Goal: Browse casually

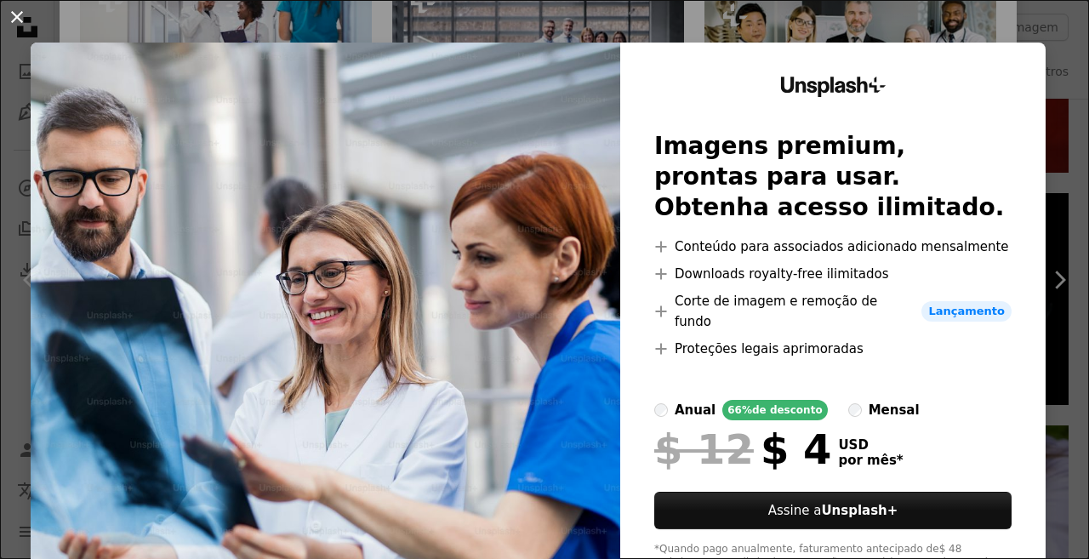
click at [19, 19] on button "An X shape" at bounding box center [17, 17] width 20 height 20
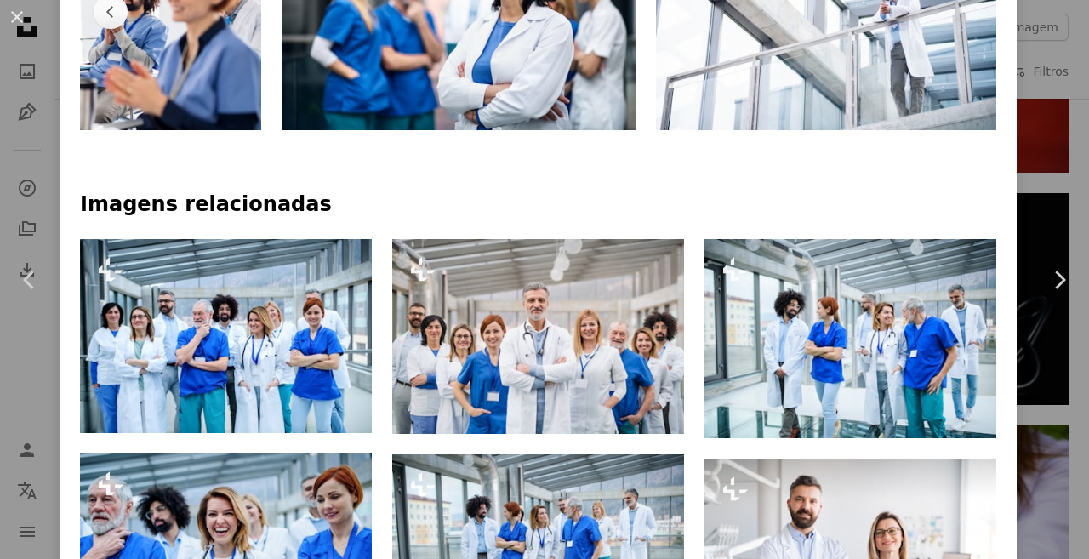
scroll to position [994, 0]
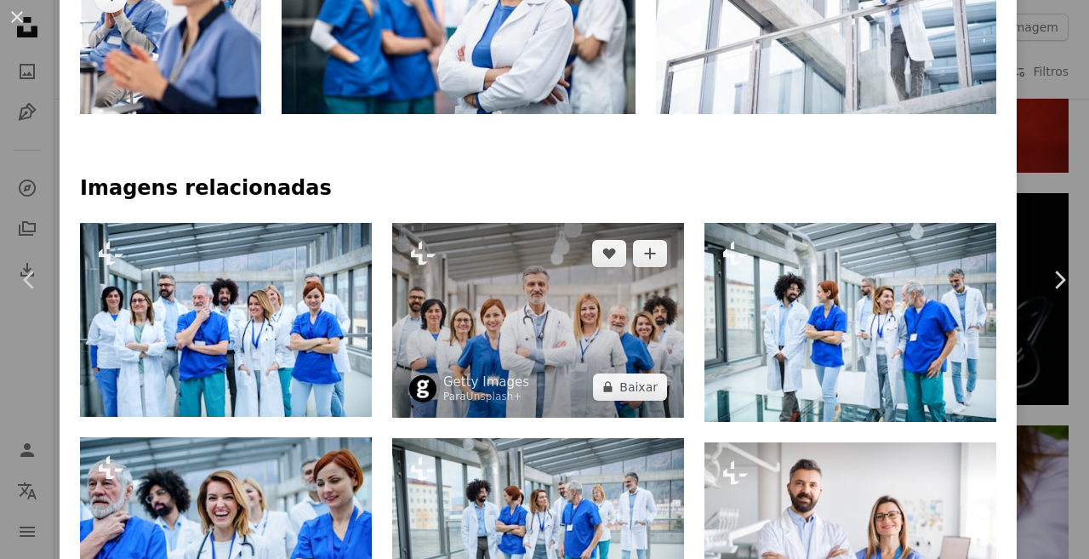
click at [508, 317] on img at bounding box center [538, 320] width 292 height 195
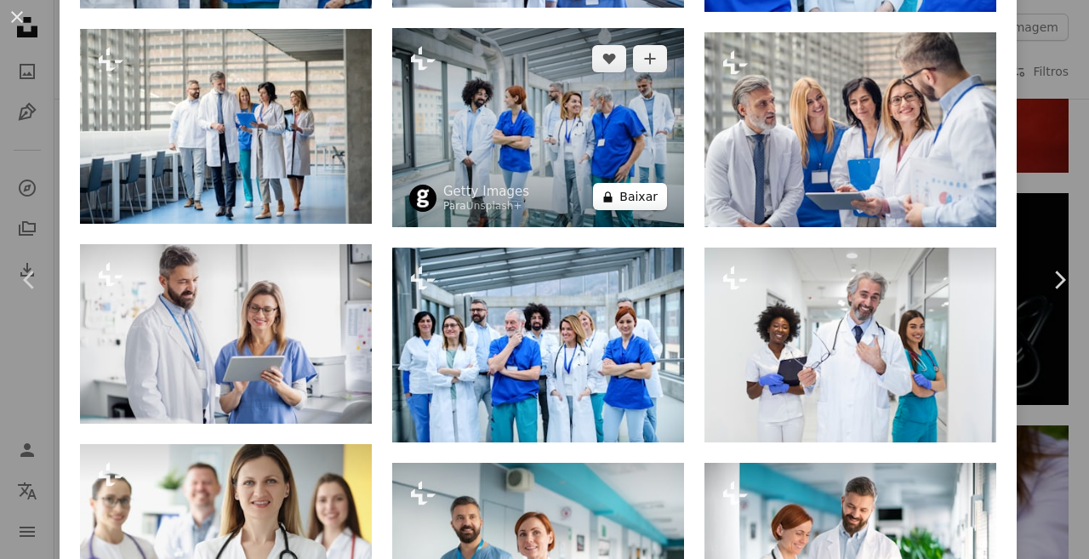
scroll to position [2458, 0]
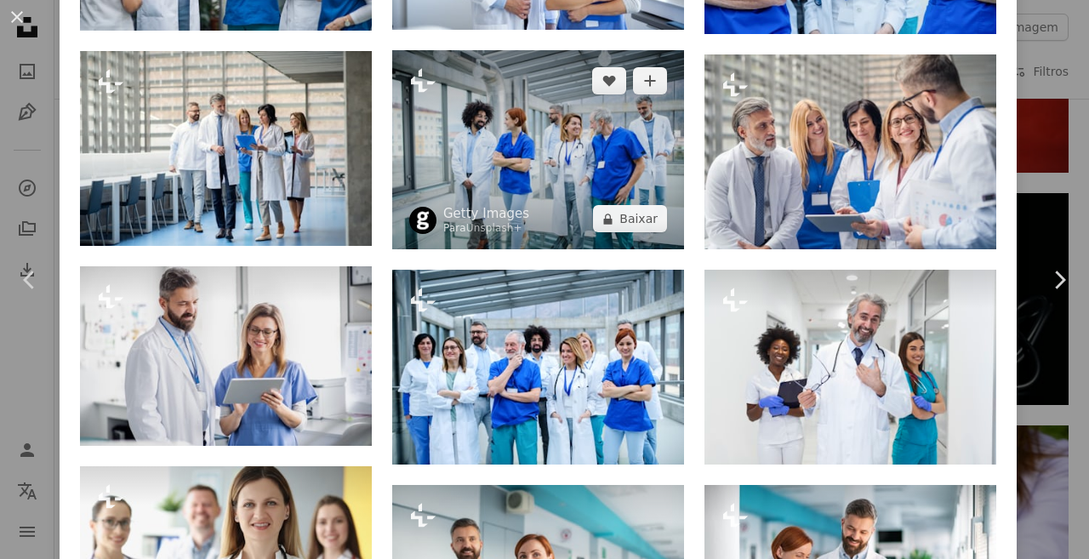
click at [513, 168] on img at bounding box center [538, 149] width 292 height 199
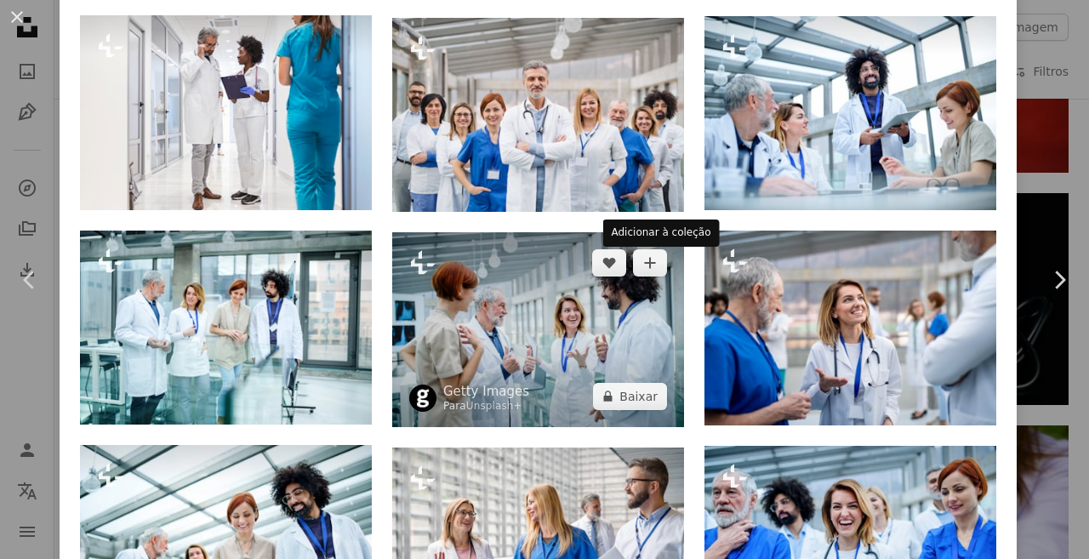
scroll to position [1634, 0]
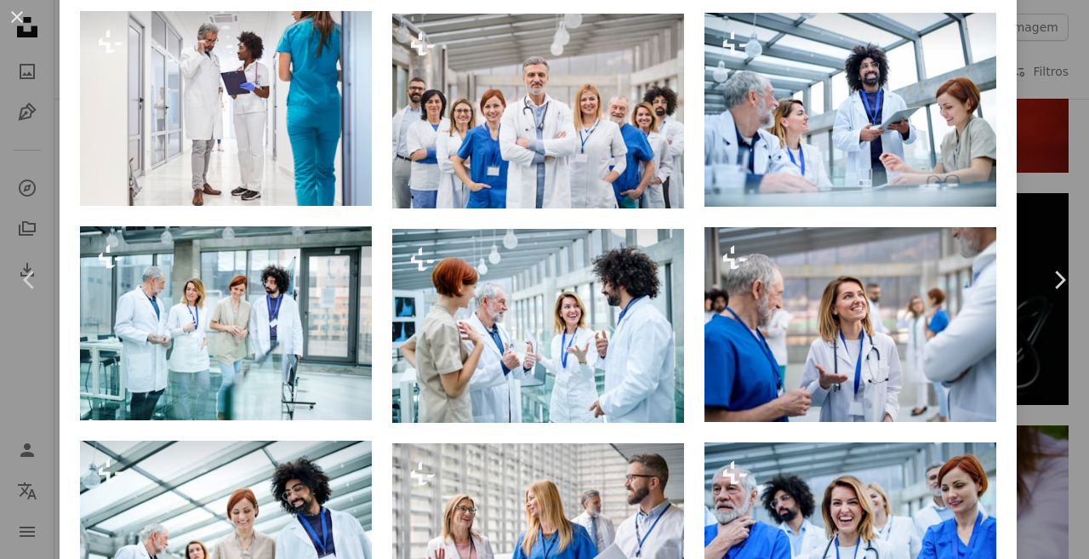
click at [1071, 135] on div "An X shape Chevron left Chevron right Getty Images Para Unsplash+ A heart A plu…" at bounding box center [544, 279] width 1089 height 559
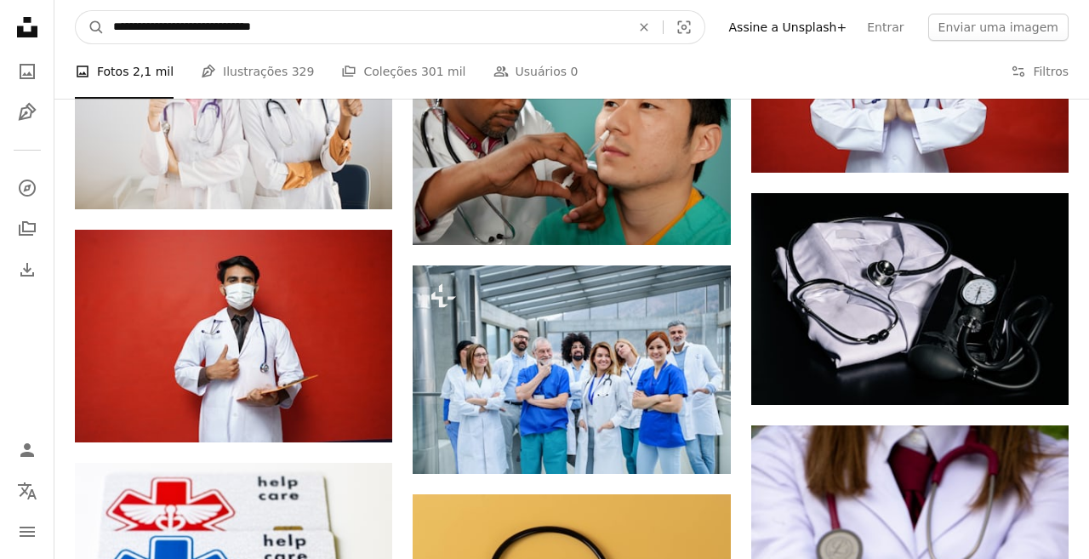
click at [354, 20] on input "**********" at bounding box center [365, 27] width 520 height 32
drag, startPoint x: 216, startPoint y: 20, endPoint x: 30, endPoint y: 19, distance: 186.2
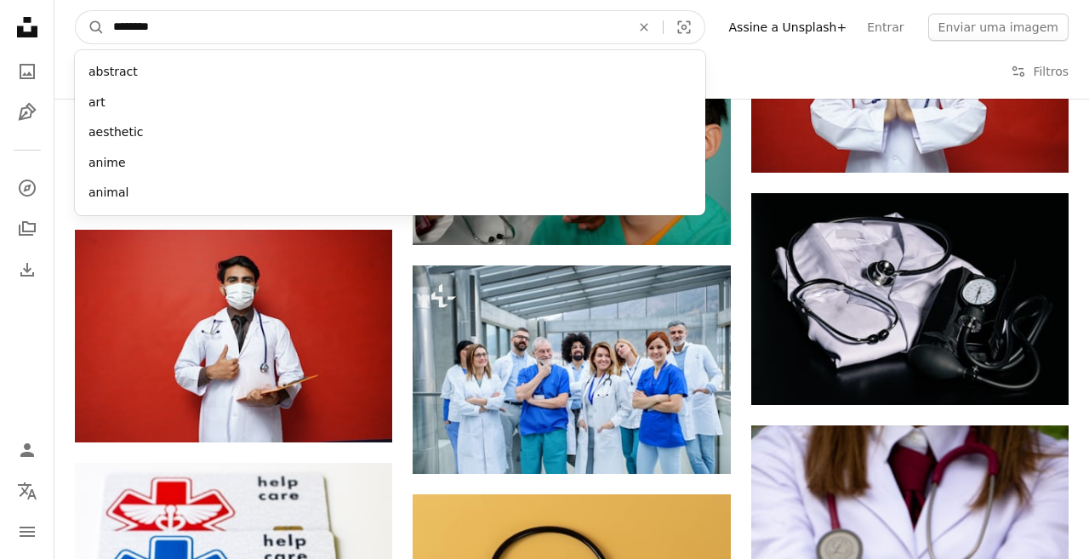
type input "********"
click at [76, 11] on button "A magnifying glass" at bounding box center [90, 27] width 29 height 32
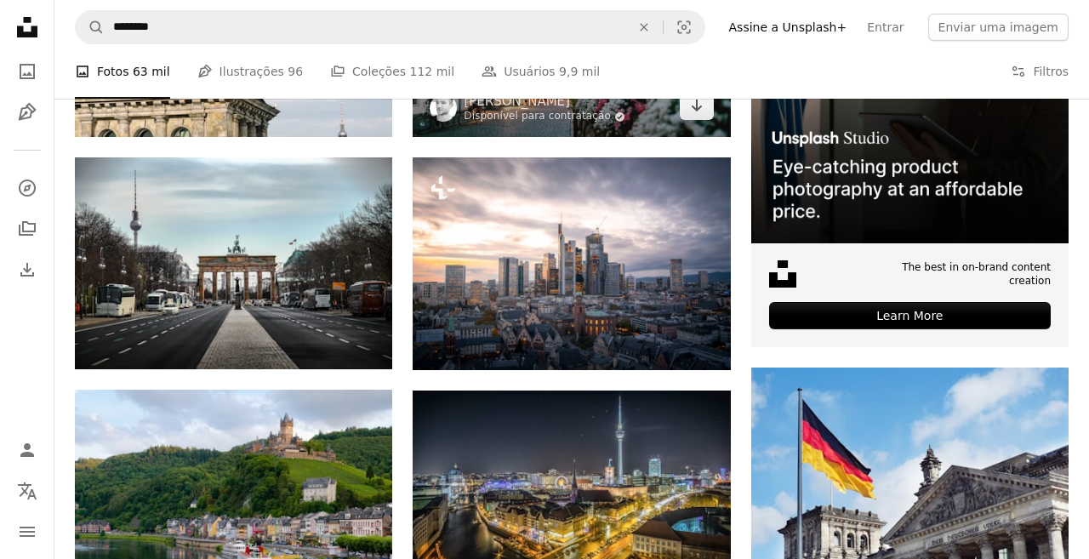
scroll to position [502, 0]
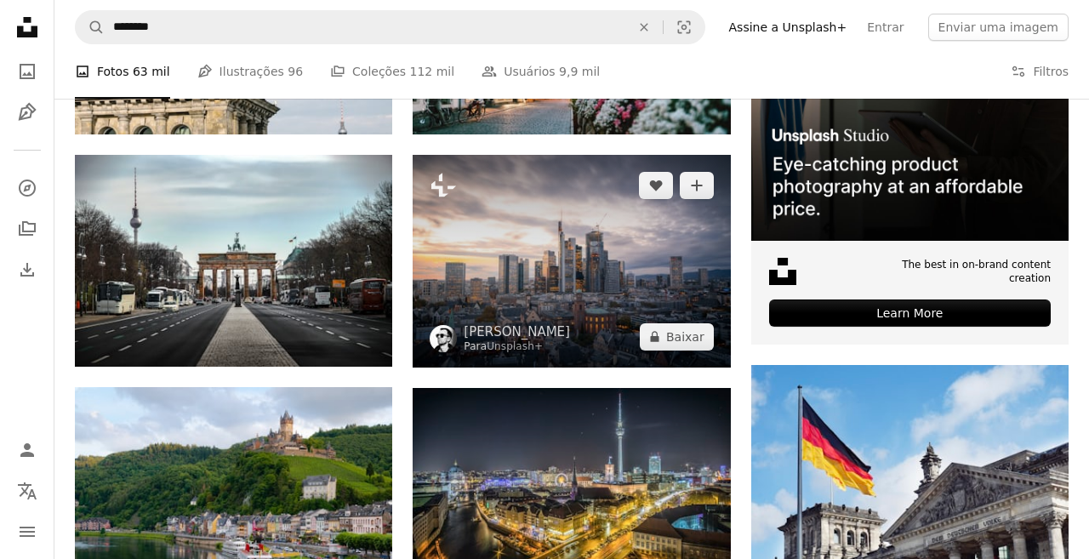
click at [657, 219] on img at bounding box center [570, 261] width 317 height 212
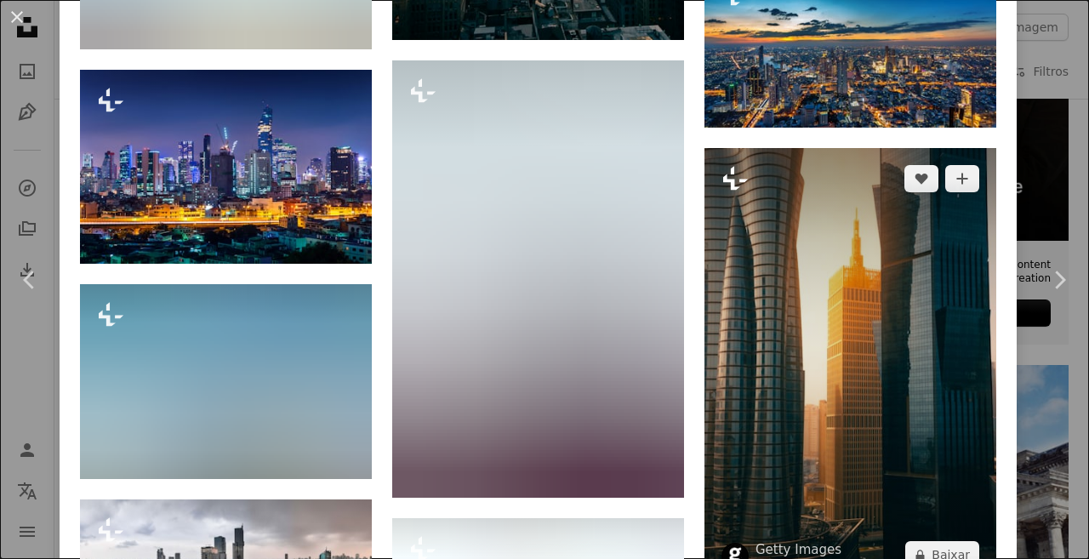
scroll to position [3525, 0]
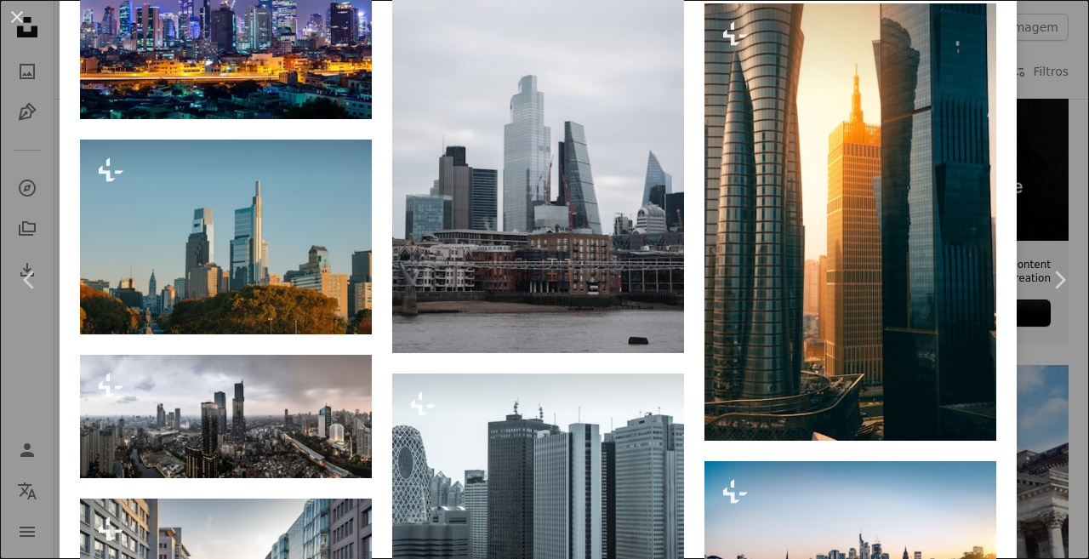
click at [1044, 127] on div "An X shape Chevron left Chevron right Tobias Reich Para Unsplash+ A heart A plu…" at bounding box center [544, 279] width 1089 height 559
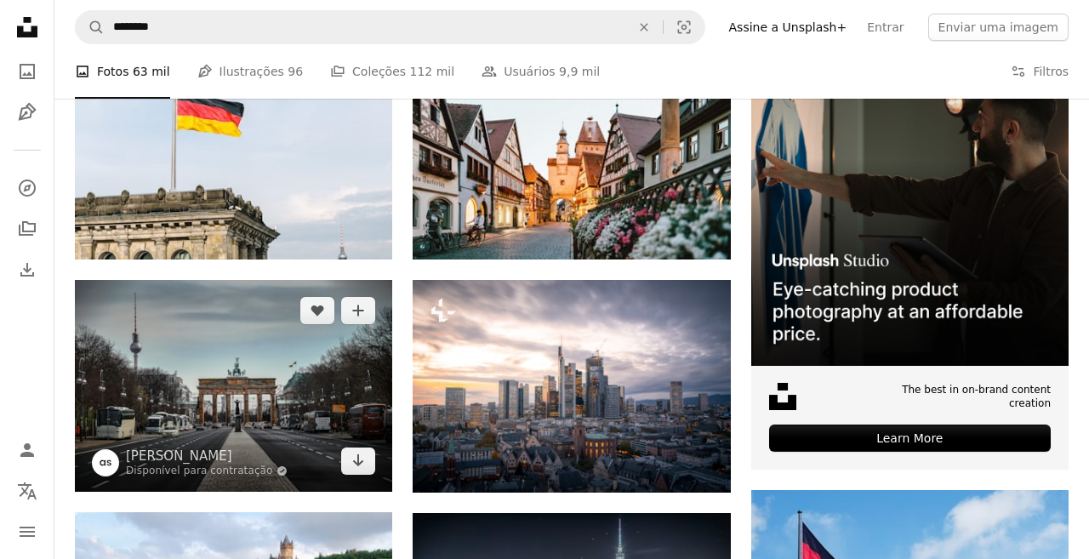
scroll to position [367, 0]
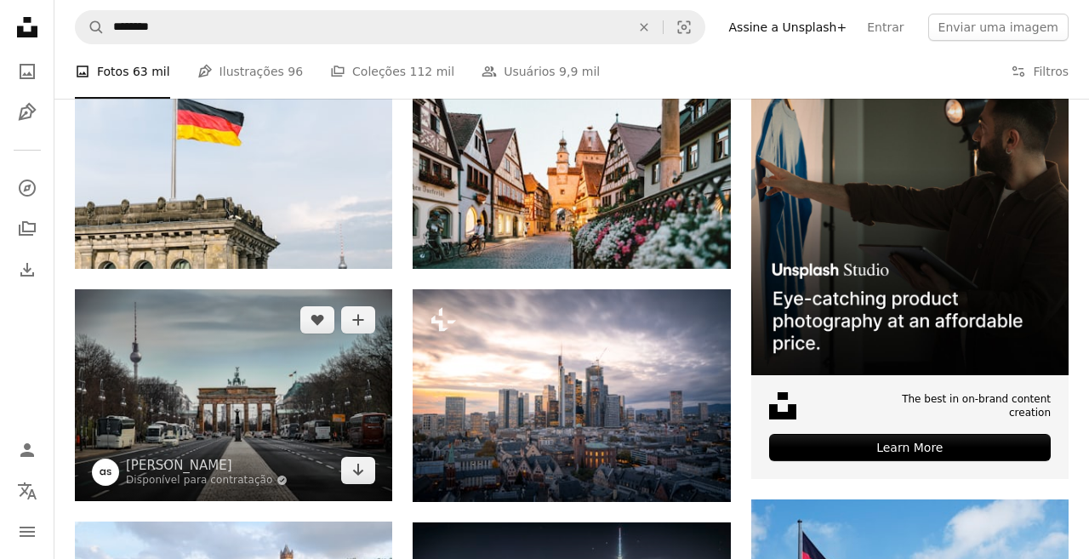
click at [267, 385] on img at bounding box center [233, 394] width 317 height 211
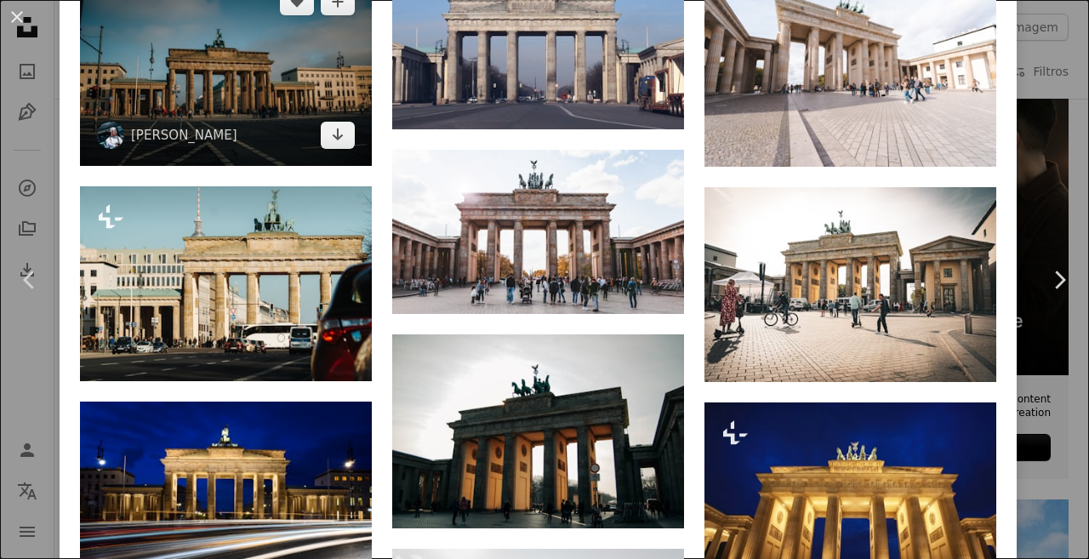
scroll to position [1478, 0]
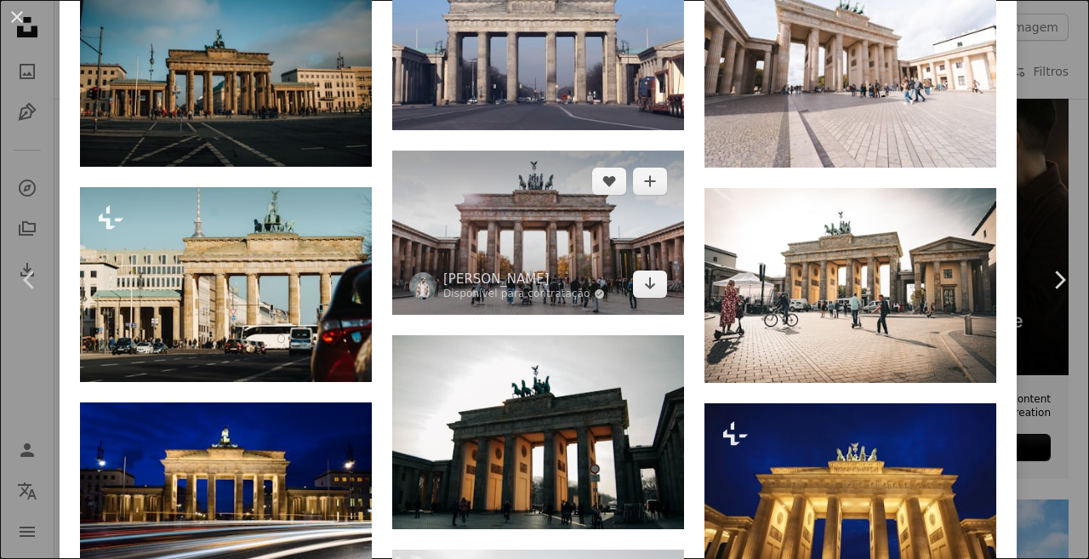
click at [554, 170] on img at bounding box center [538, 233] width 292 height 164
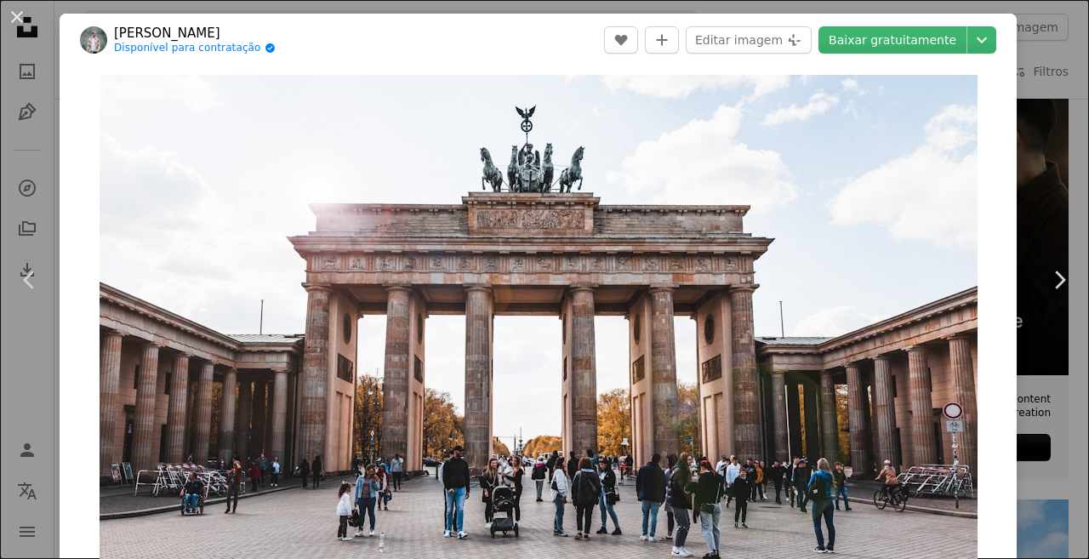
click at [1042, 119] on div "An X shape Chevron left Chevron right Kevin Oetiker Disponível para contratação…" at bounding box center [544, 279] width 1089 height 559
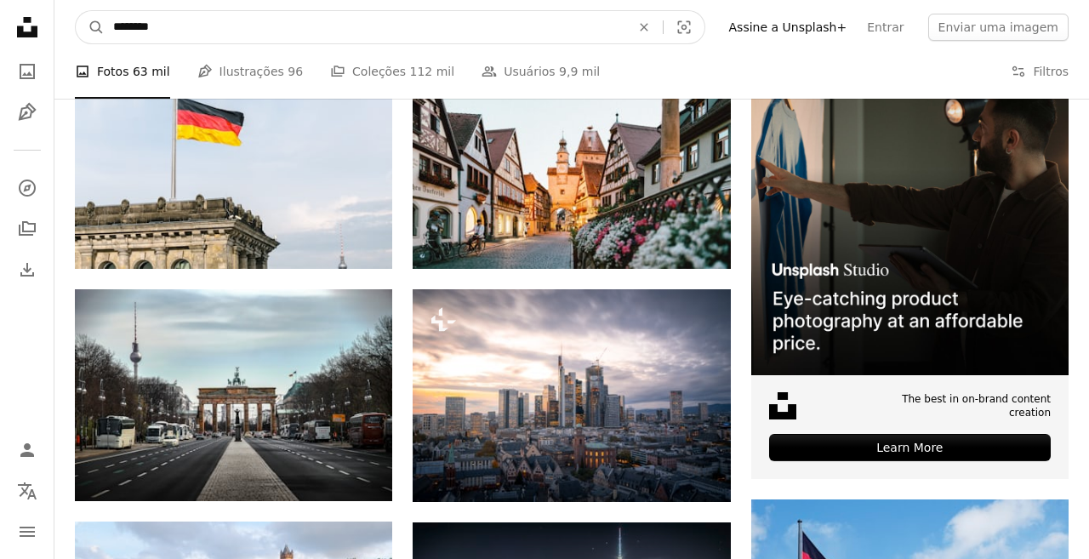
click at [236, 22] on input "********" at bounding box center [365, 27] width 520 height 32
click at [115, 30] on input "********" at bounding box center [365, 27] width 520 height 32
type input "***"
click button "A magnifying glass" at bounding box center [90, 27] width 29 height 32
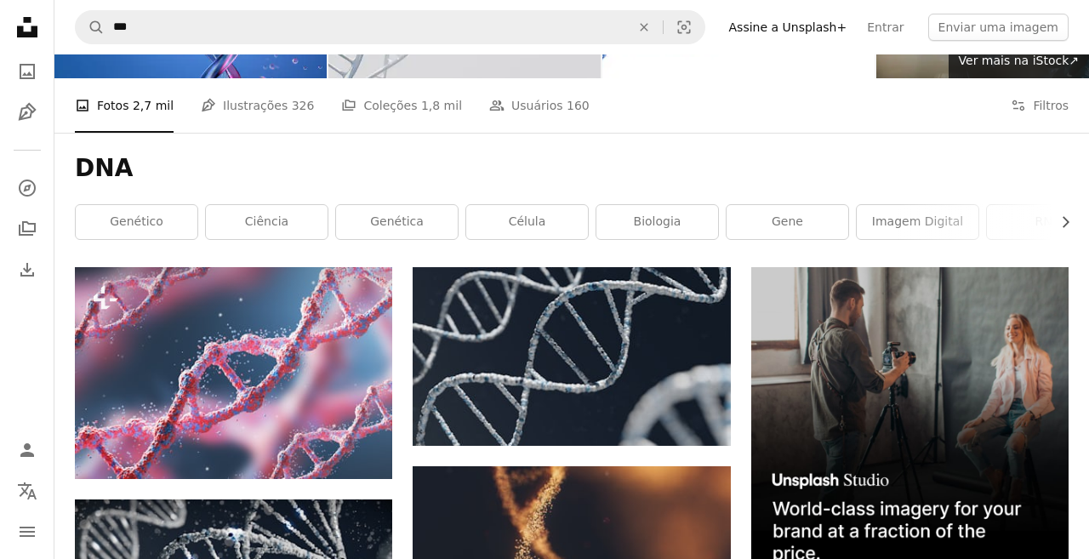
scroll to position [322, 0]
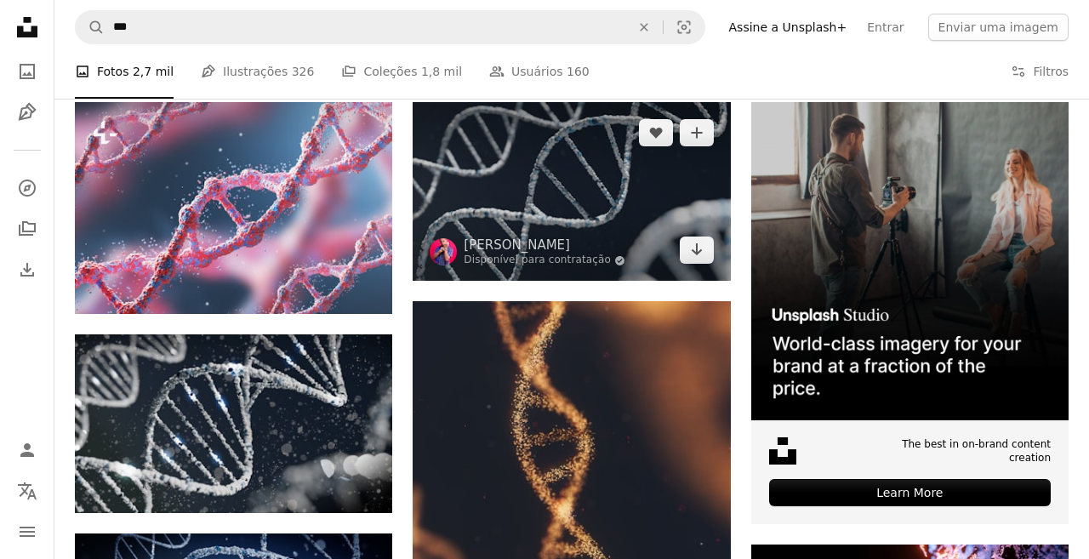
click at [501, 185] on img at bounding box center [570, 191] width 317 height 179
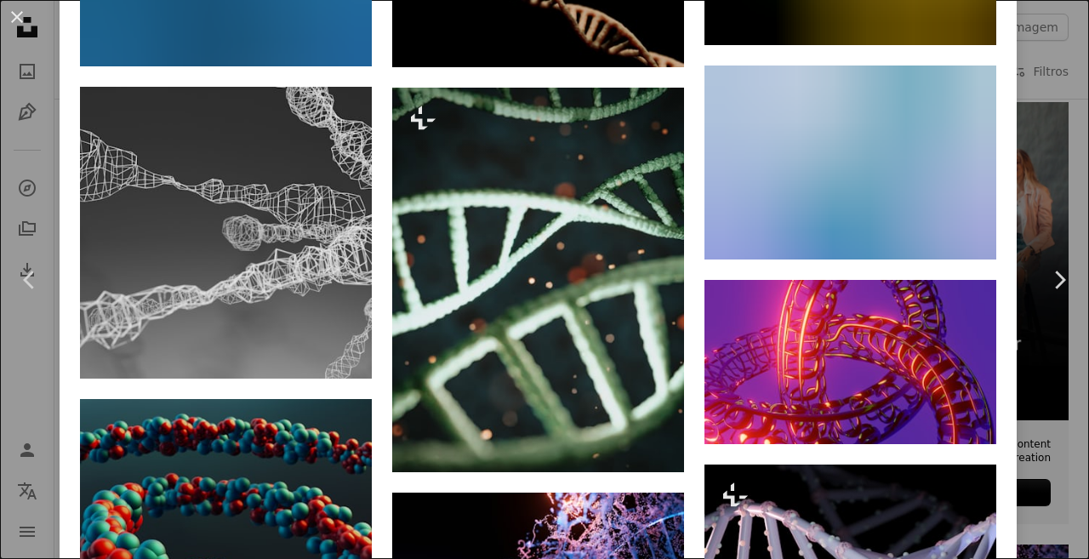
scroll to position [2685, 0]
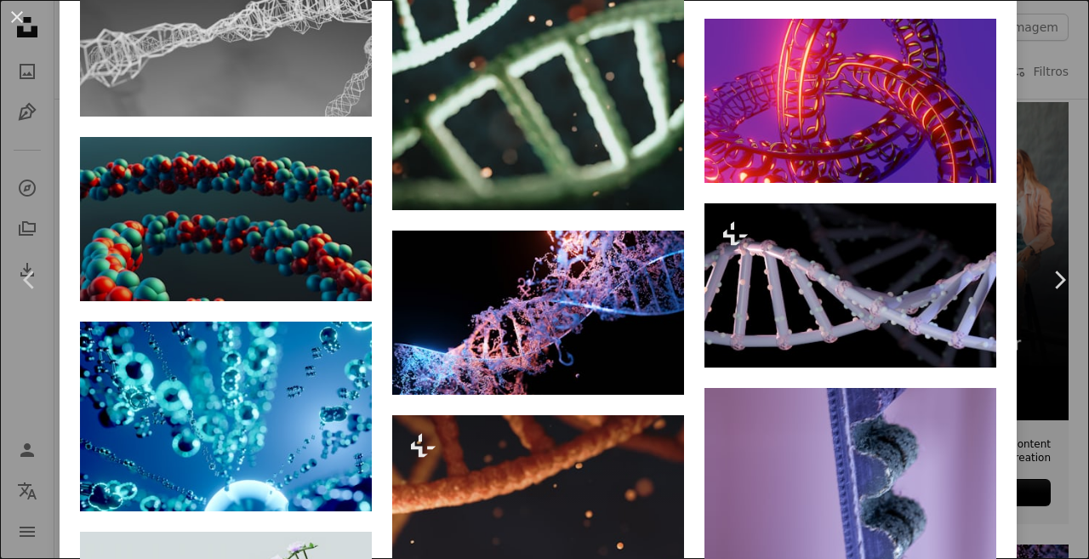
click at [1074, 118] on div "An X shape Chevron left Chevron right Warren Umoh Disponível para contratação A…" at bounding box center [544, 279] width 1089 height 559
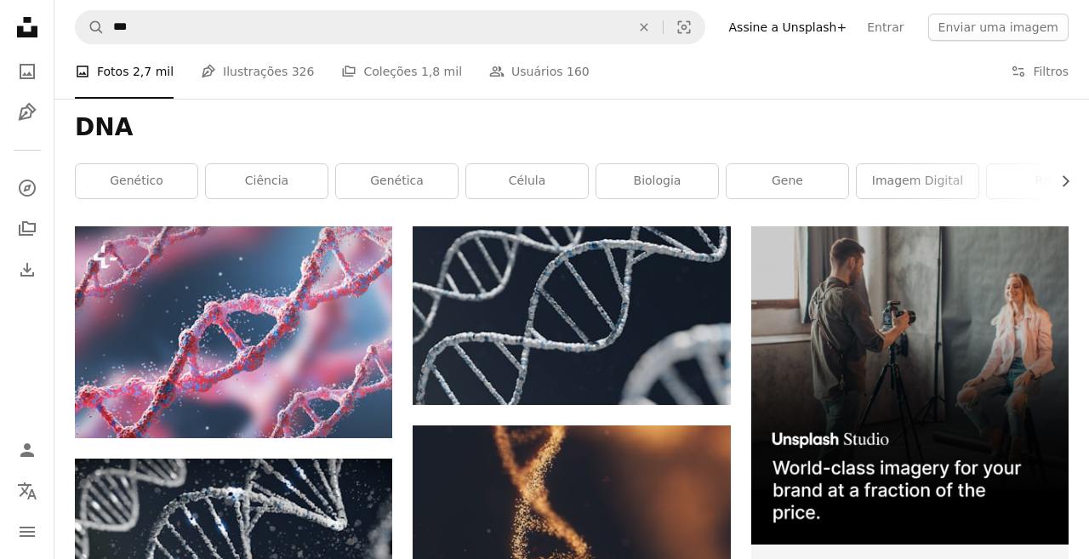
scroll to position [191, 0]
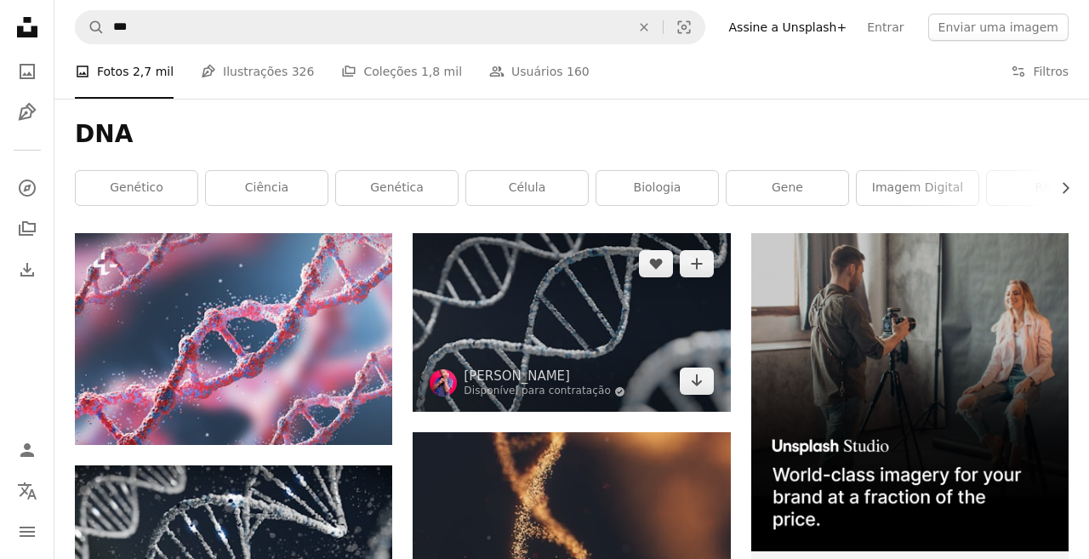
click at [541, 289] on img at bounding box center [570, 322] width 317 height 179
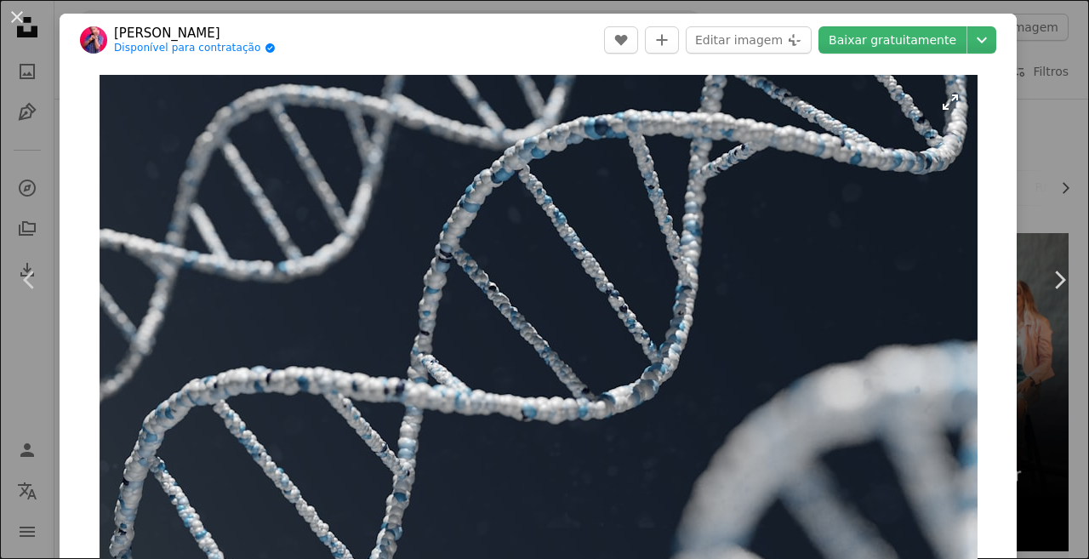
click at [595, 237] on img "Ampliar esta imagem" at bounding box center [538, 321] width 878 height 493
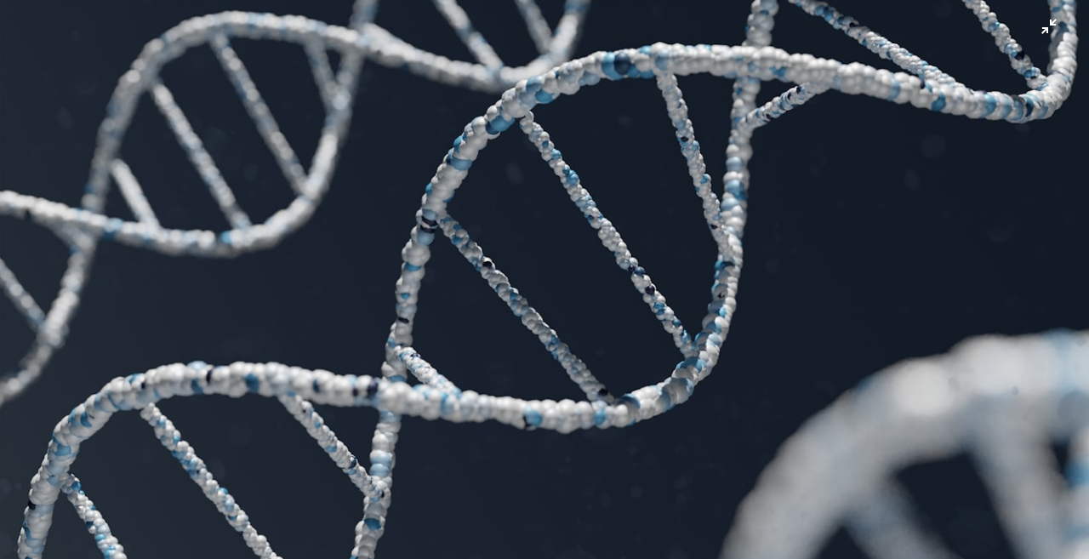
scroll to position [27, 0]
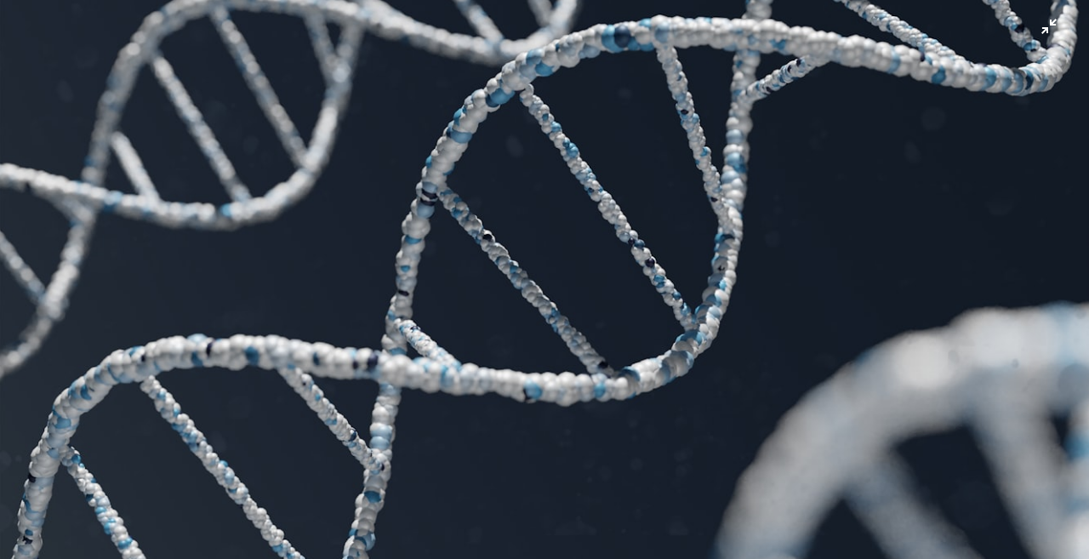
click at [584, 322] on img "Diminuir esta imagem" at bounding box center [544, 278] width 1090 height 613
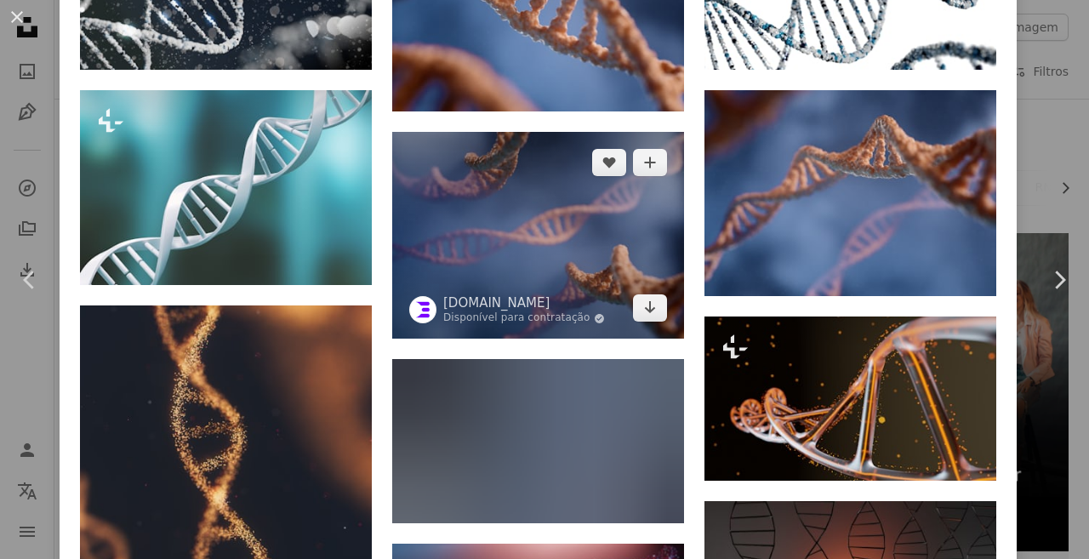
scroll to position [1224, 0]
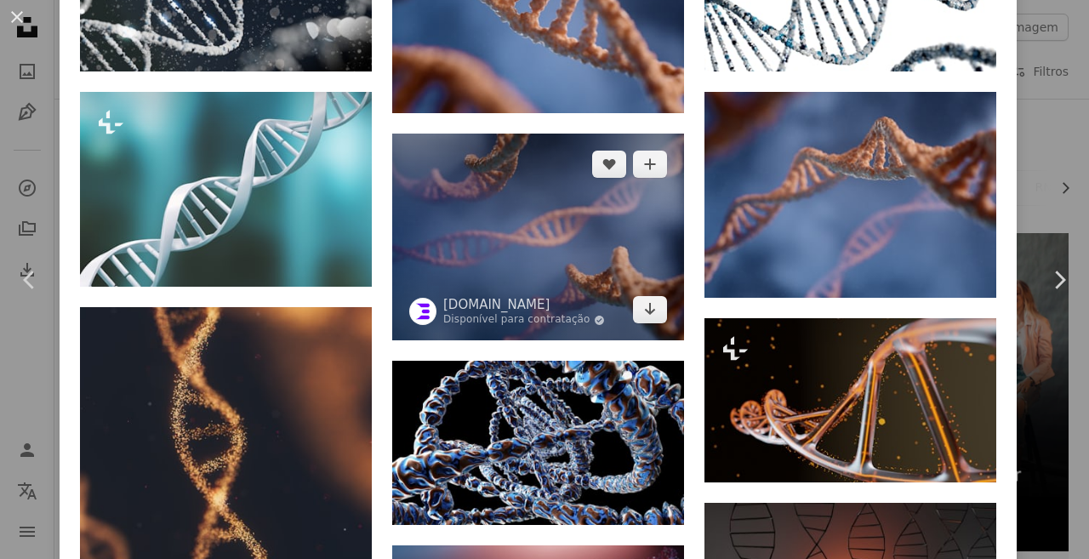
click at [537, 247] on img at bounding box center [538, 237] width 292 height 207
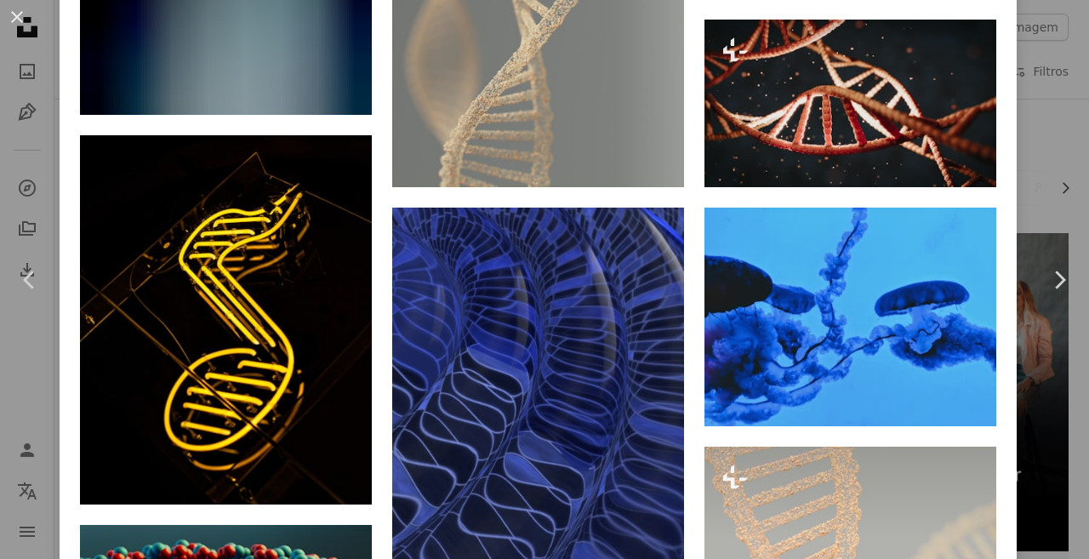
scroll to position [3707, 0]
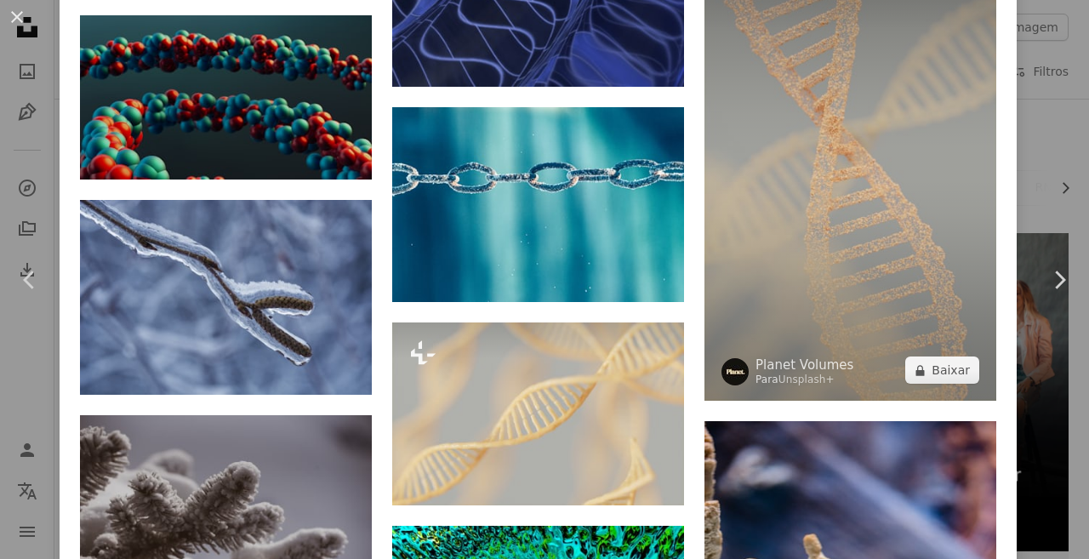
click at [899, 266] on img at bounding box center [850, 168] width 292 height 463
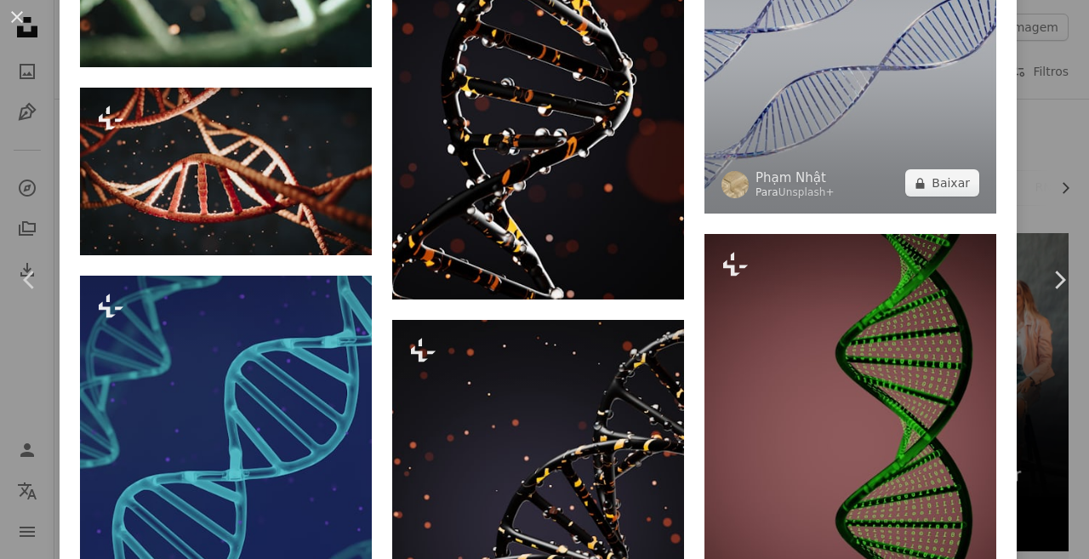
scroll to position [2866, 0]
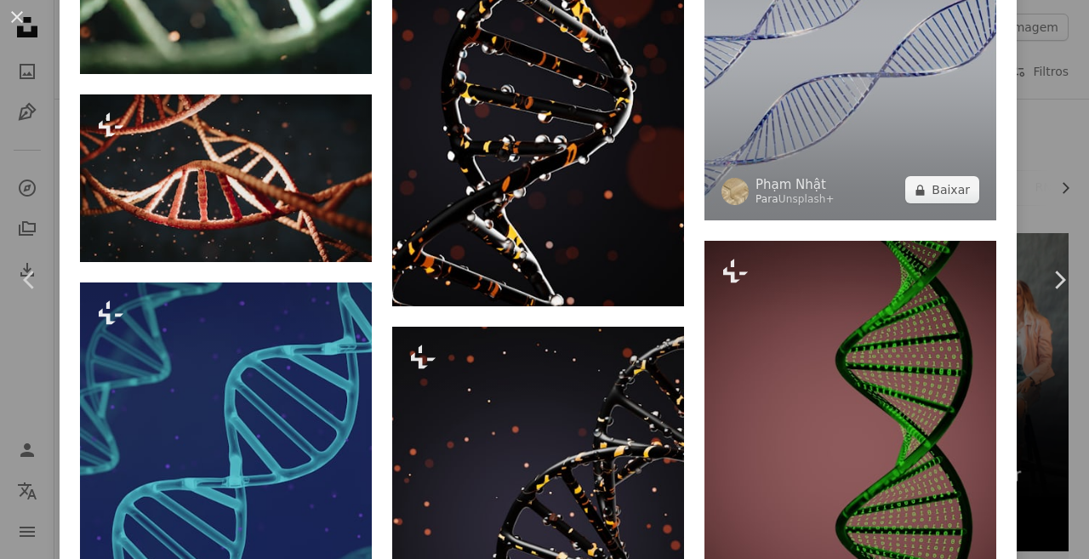
click at [822, 157] on img at bounding box center [850, 38] width 292 height 365
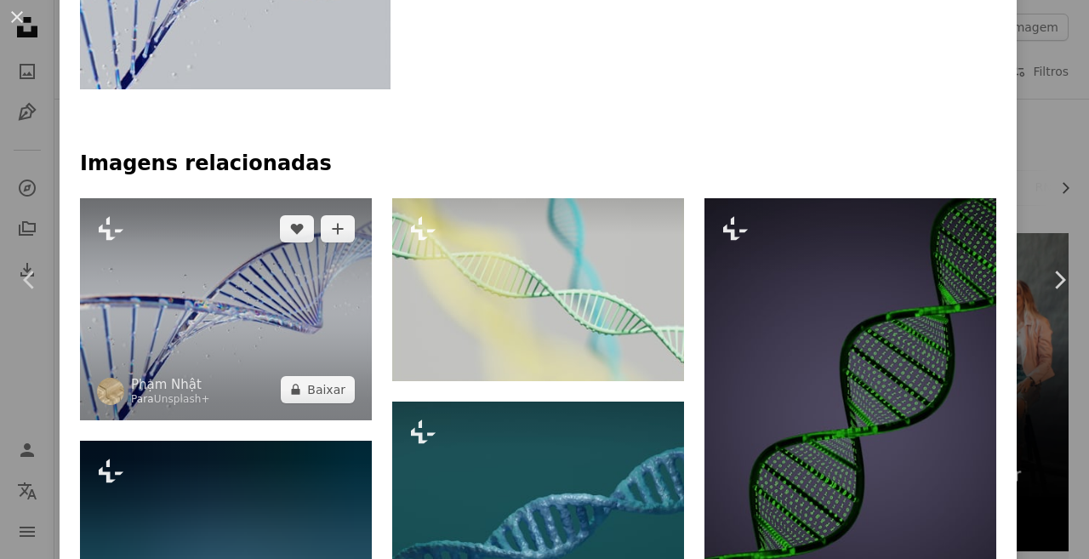
scroll to position [1128, 0]
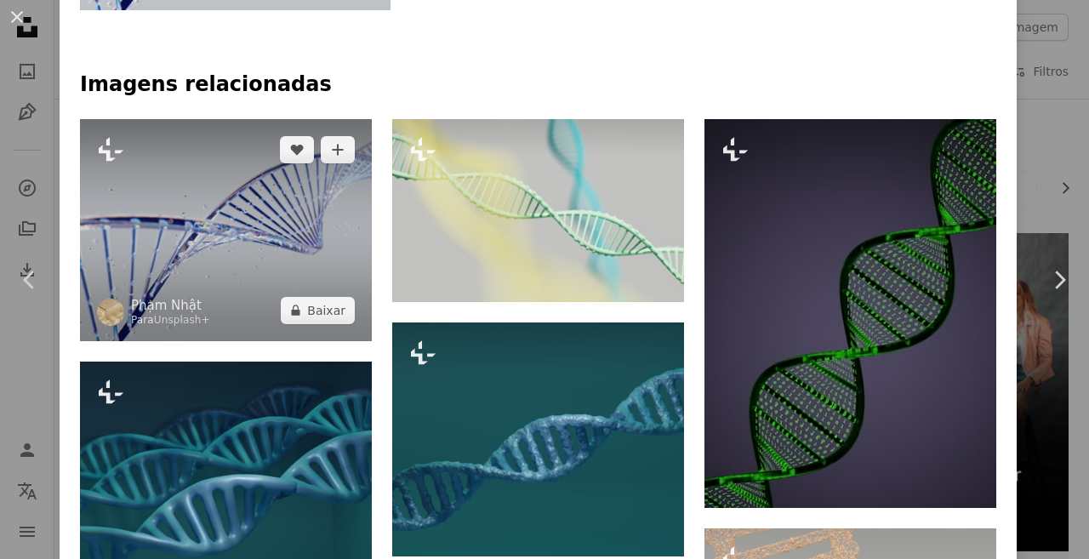
click at [303, 261] on img at bounding box center [226, 230] width 292 height 222
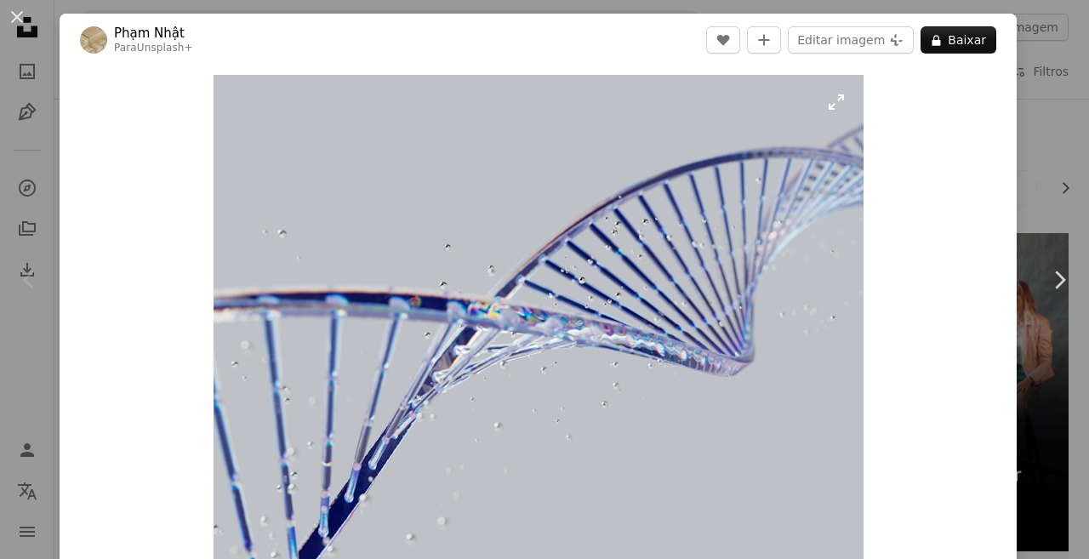
scroll to position [84, 0]
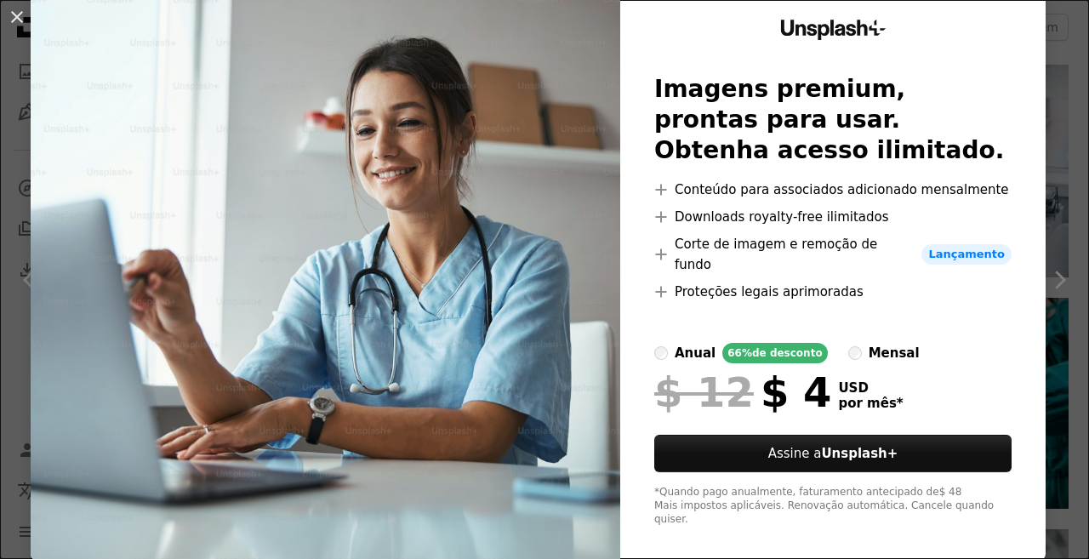
scroll to position [67, 0]
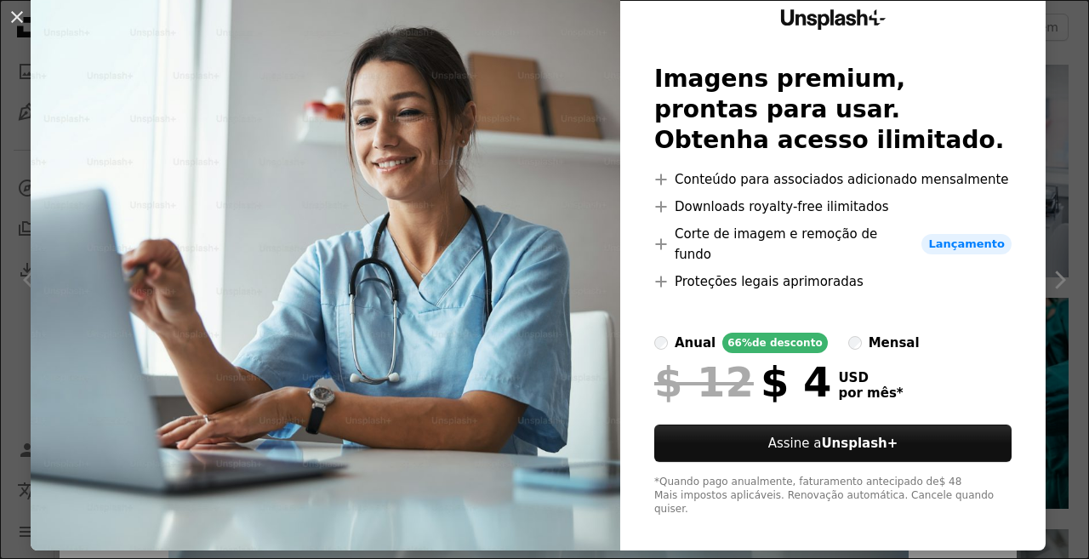
click at [853, 333] on label "mensal" at bounding box center [883, 343] width 71 height 20
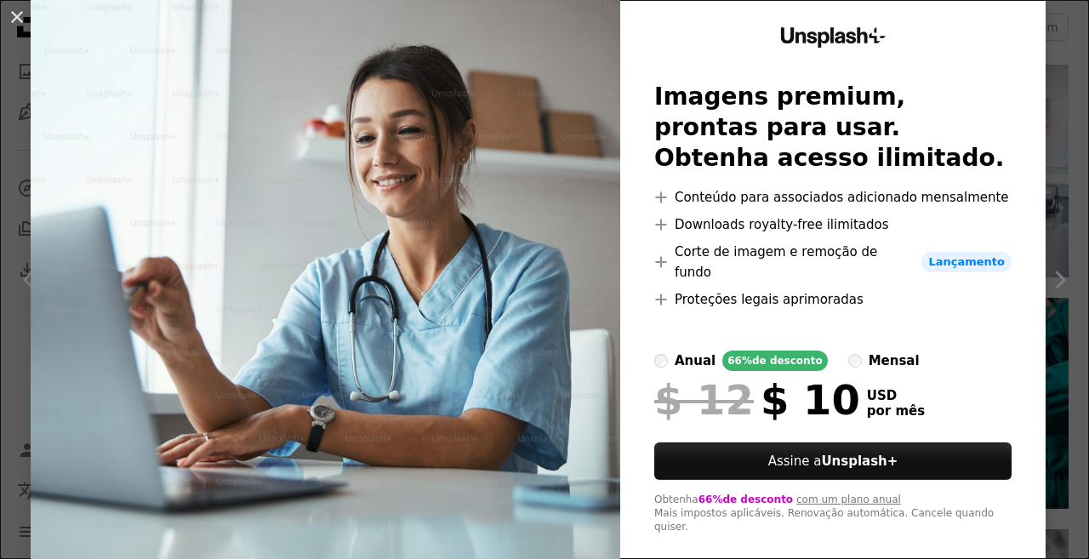
scroll to position [26, 0]
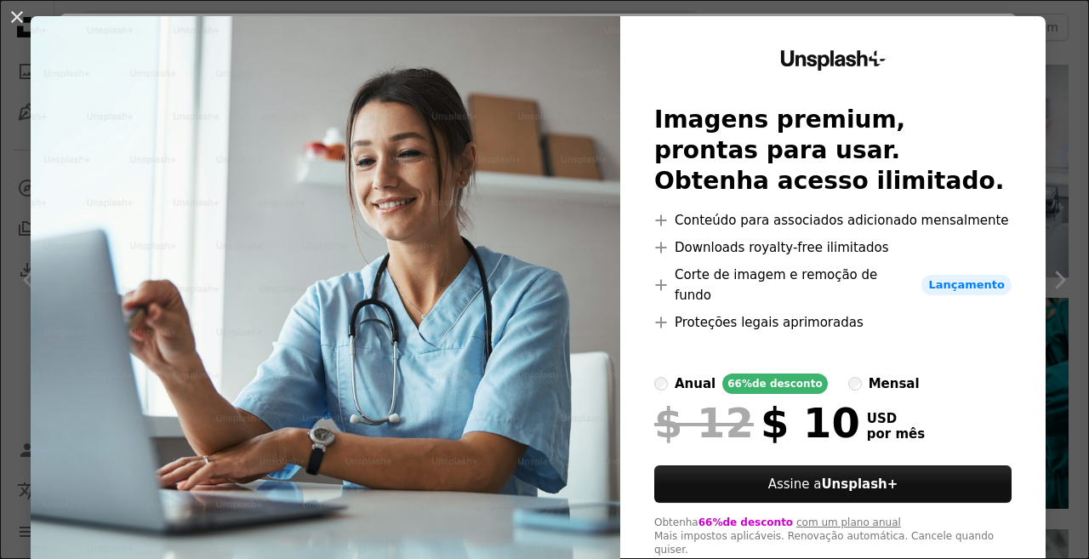
click at [1070, 228] on div "An X shape Unsplash+ Imagens premium, prontas para usar. Obtenha acesso ilimita…" at bounding box center [544, 279] width 1089 height 559
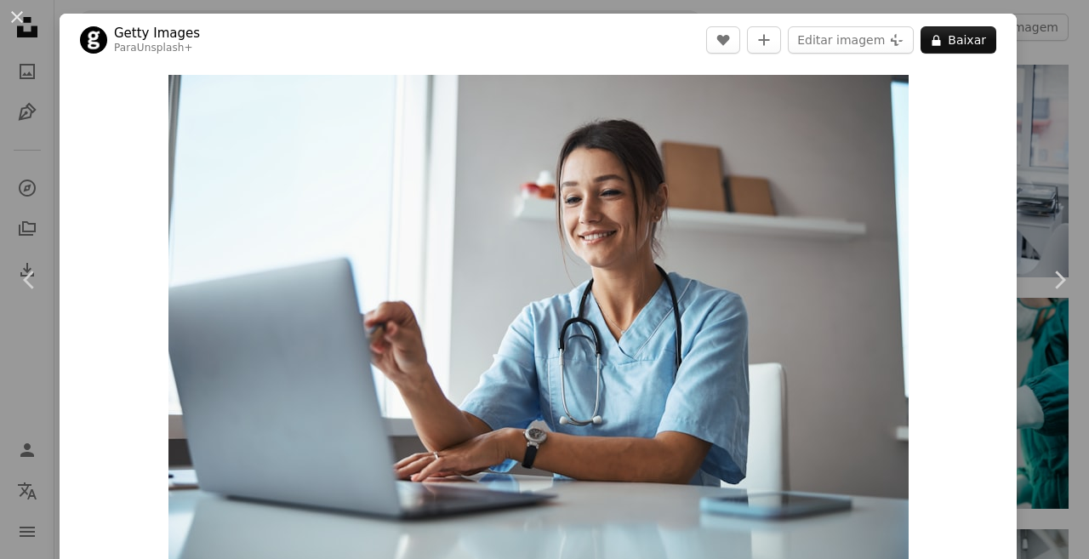
click at [1071, 99] on div "An X shape Chevron left Chevron right Getty Images Para Unsplash+ A heart A plu…" at bounding box center [544, 279] width 1089 height 559
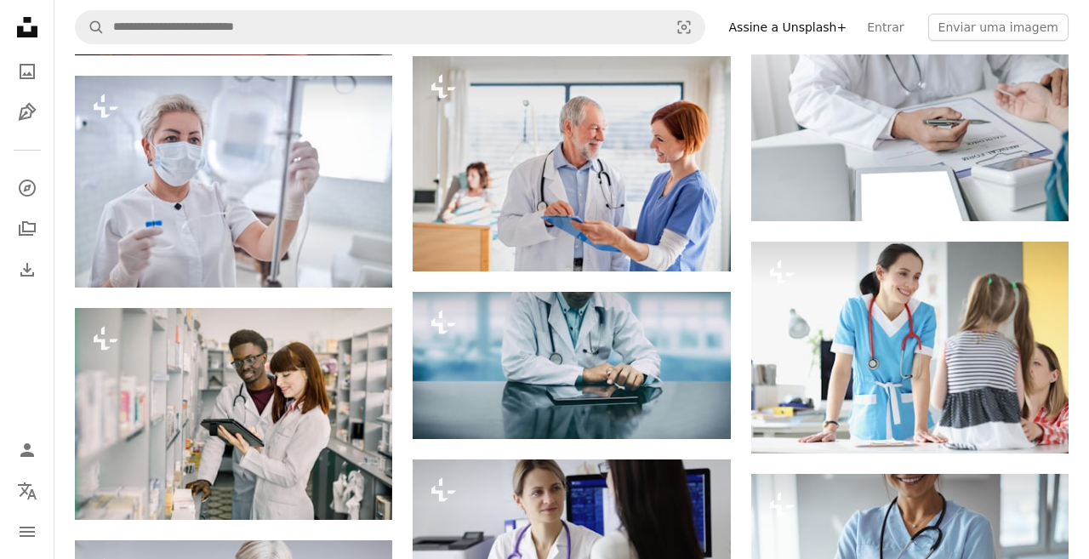
scroll to position [33944, 0]
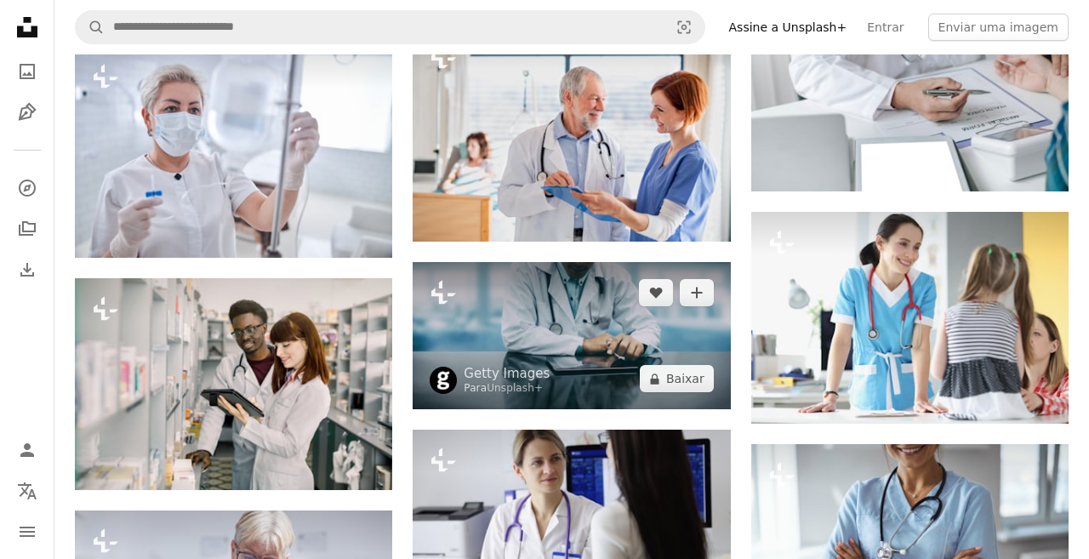
click at [648, 297] on img at bounding box center [570, 336] width 317 height 148
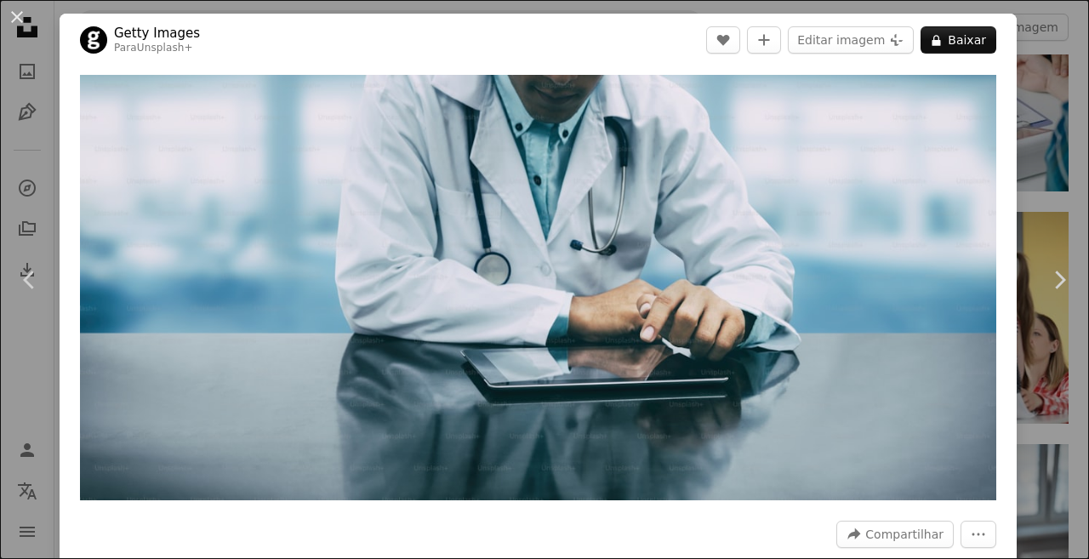
click at [1049, 172] on div "An X shape Chevron left Chevron right Getty Images Para Unsplash+ A heart A plu…" at bounding box center [544, 279] width 1089 height 559
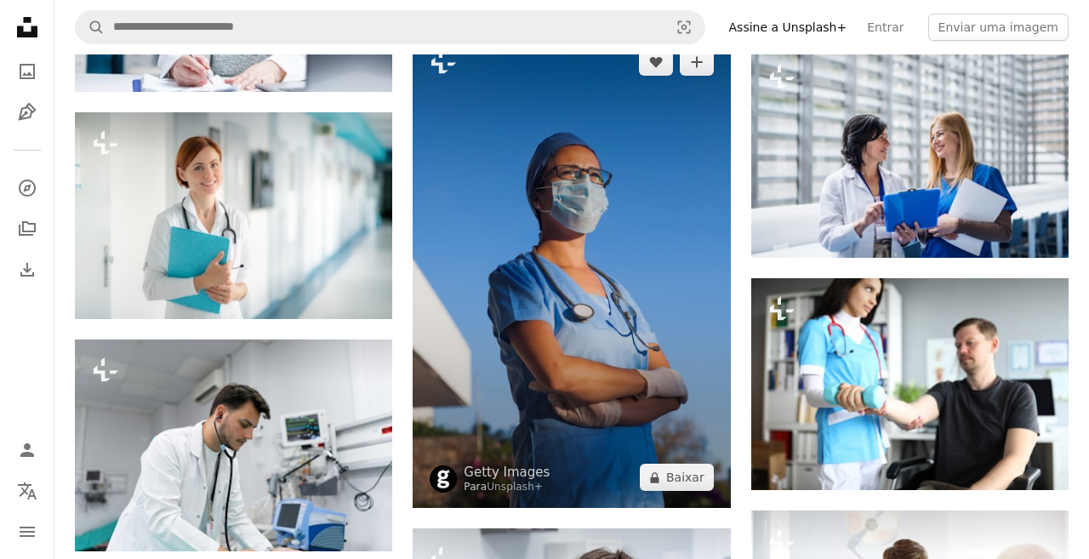
scroll to position [34594, 0]
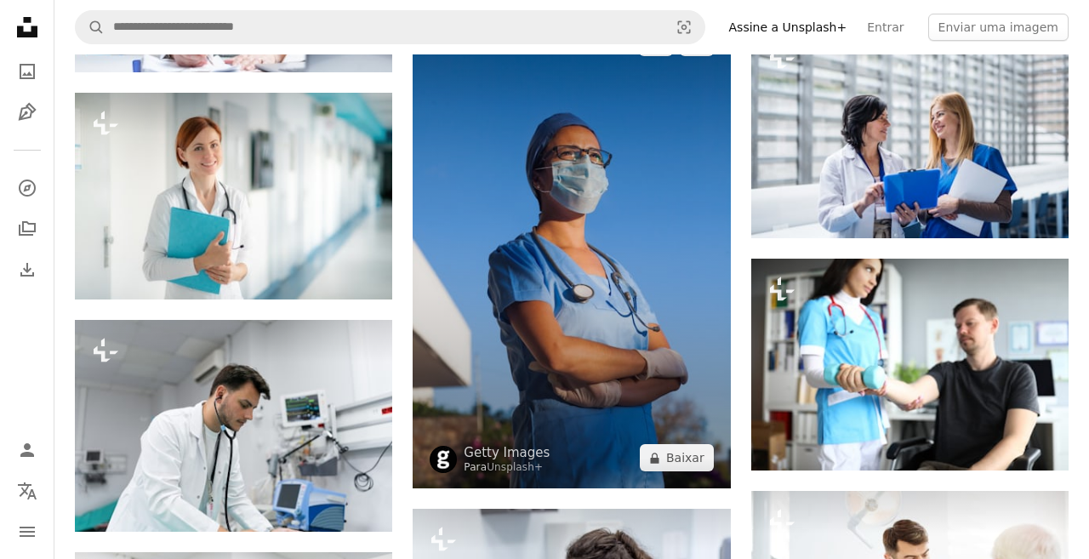
click at [644, 372] on img at bounding box center [570, 250] width 317 height 476
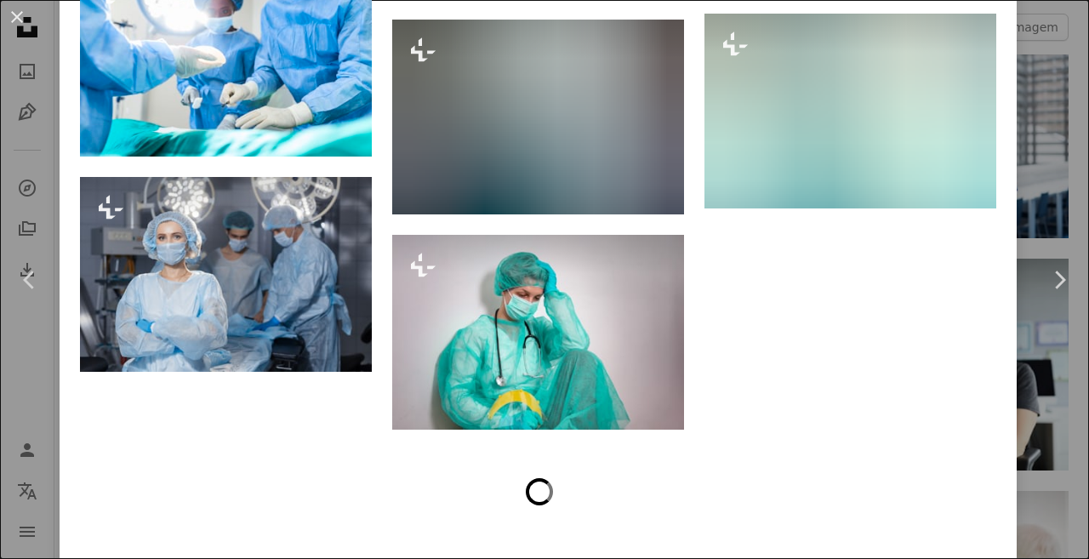
scroll to position [7636, 0]
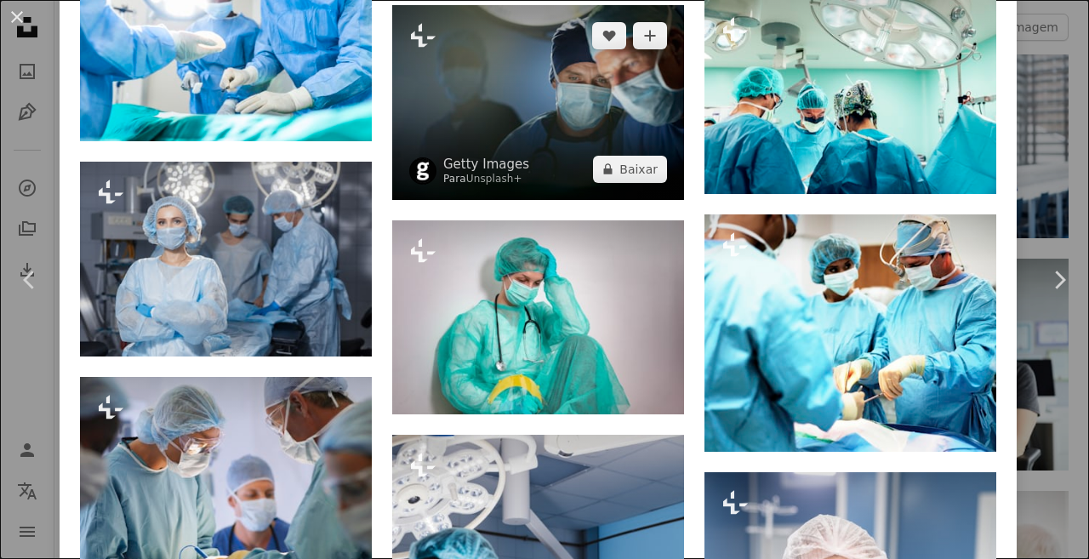
click at [608, 133] on img at bounding box center [538, 102] width 292 height 195
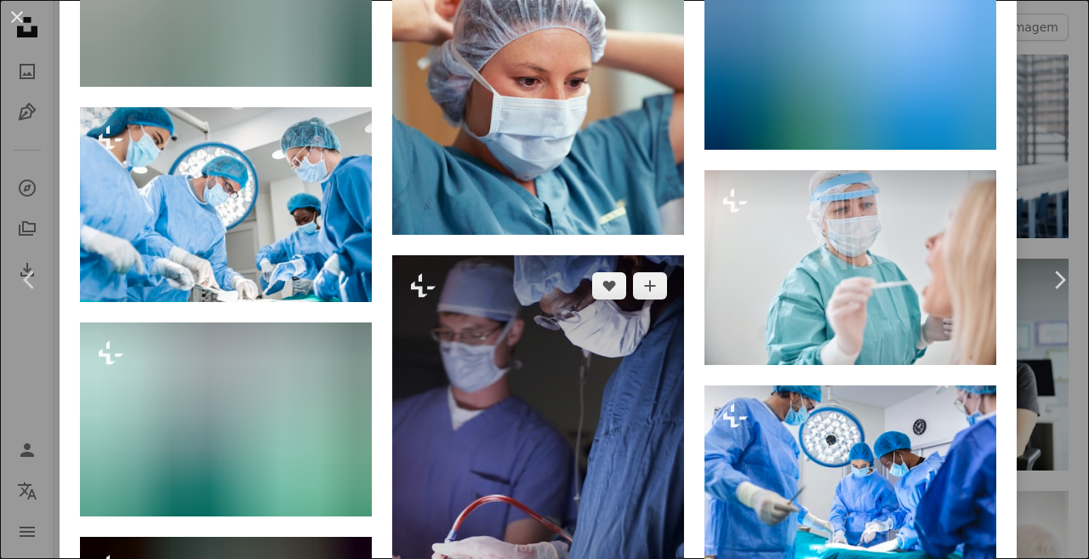
scroll to position [9873, 0]
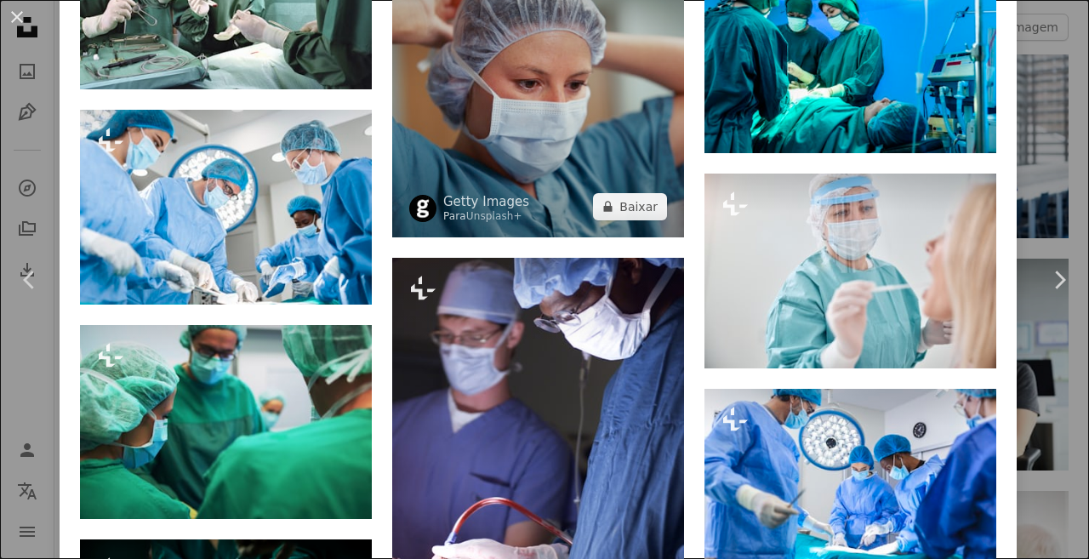
click at [539, 237] on img at bounding box center [538, 92] width 292 height 292
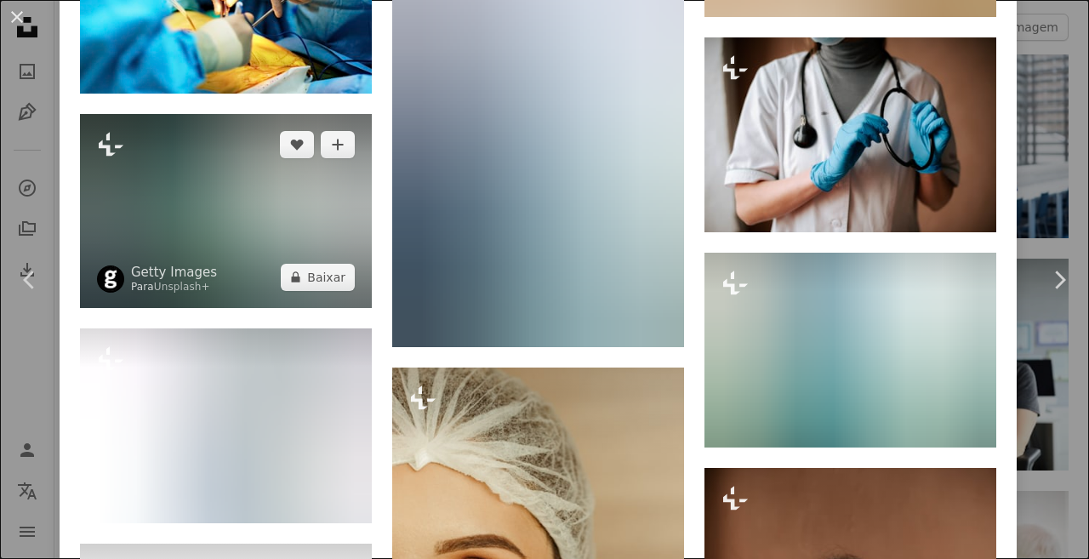
scroll to position [5959, 0]
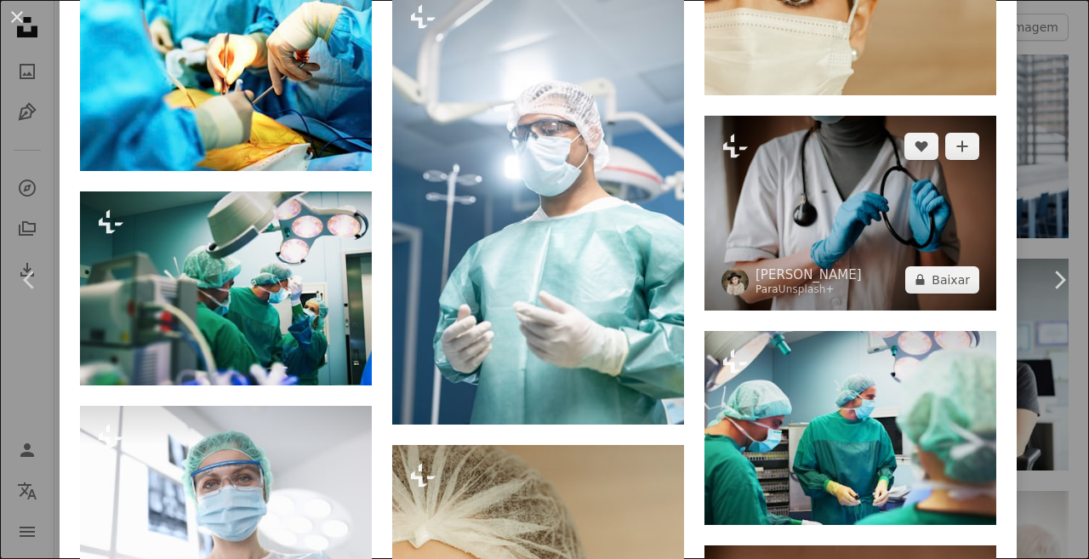
click at [834, 238] on img at bounding box center [850, 213] width 292 height 195
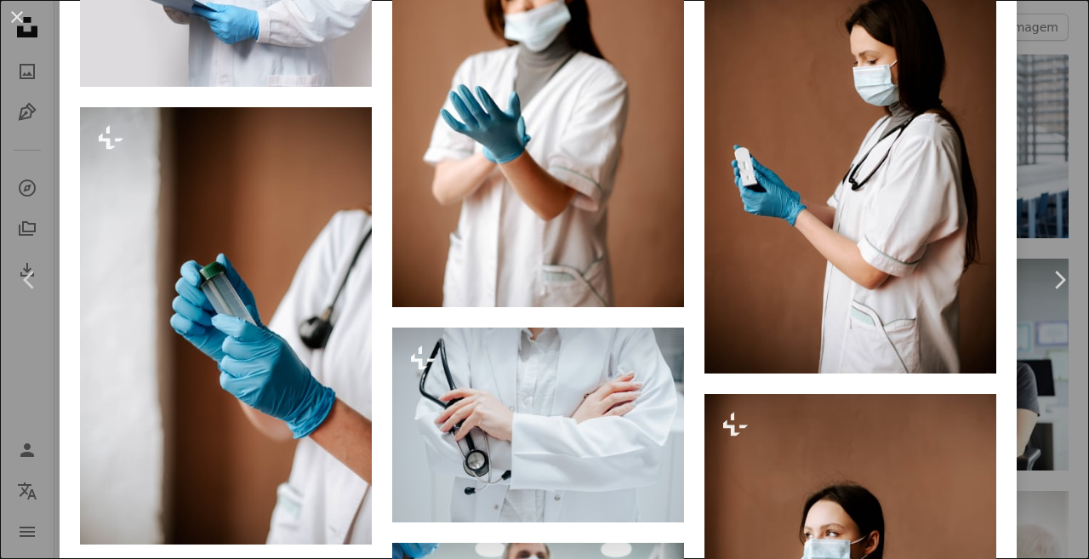
scroll to position [2294, 0]
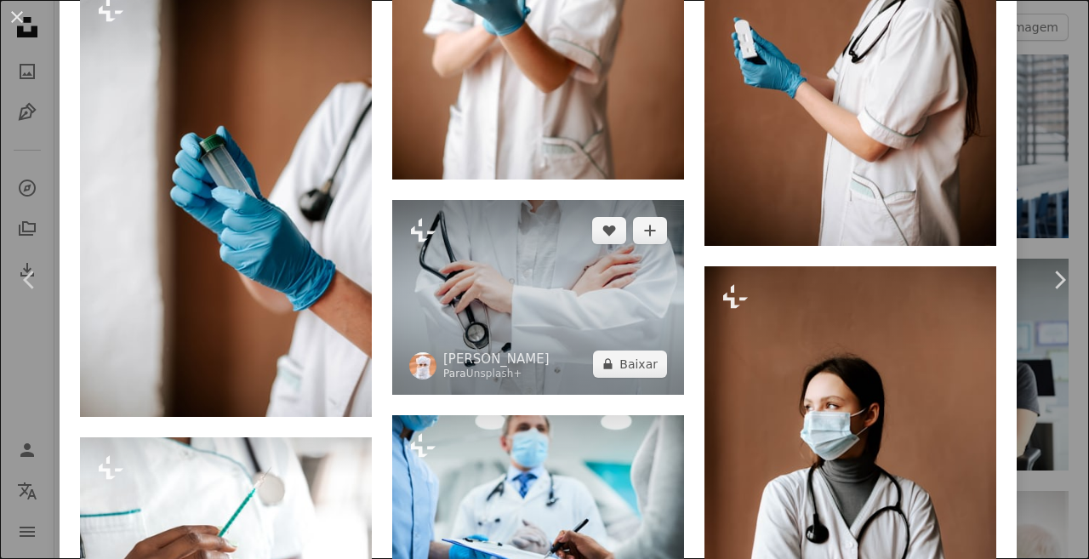
click at [536, 307] on img at bounding box center [538, 297] width 292 height 195
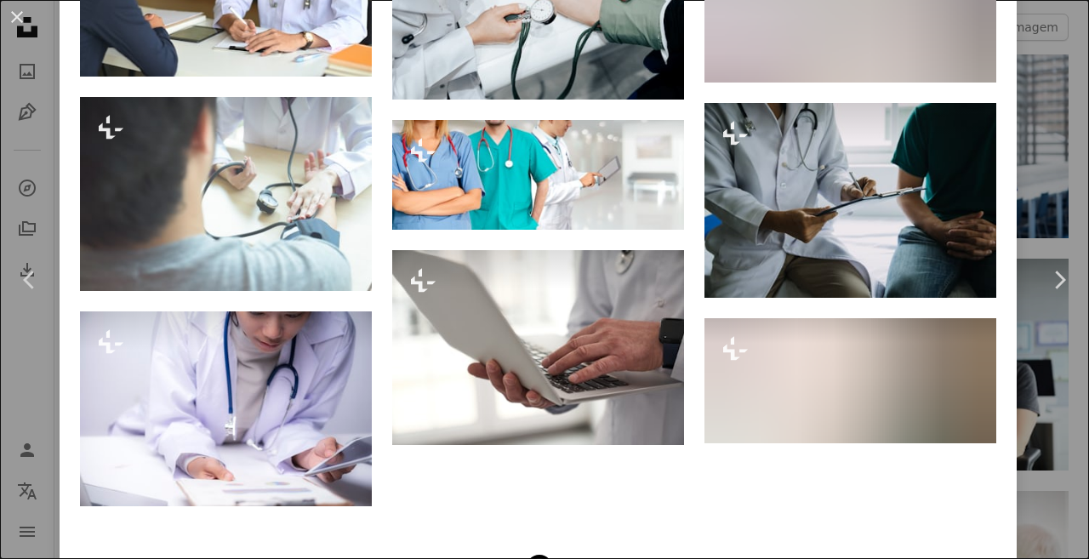
scroll to position [5395, 0]
